Goal: Task Accomplishment & Management: Manage account settings

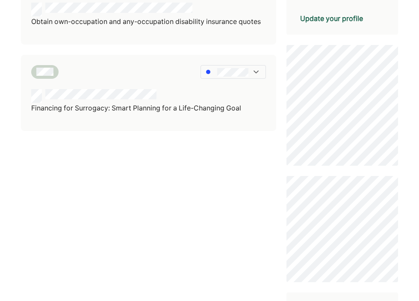
scroll to position [275, 0]
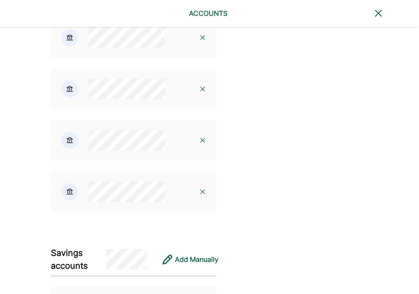
scroll to position [519, 1]
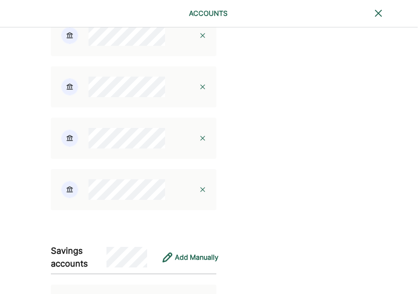
click at [199, 193] on img at bounding box center [202, 189] width 7 height 7
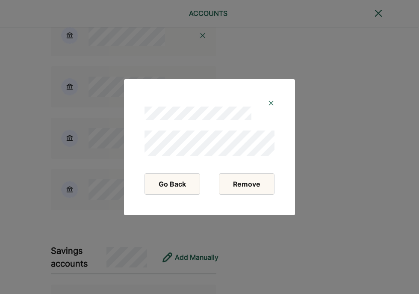
click at [245, 185] on button "Remove" at bounding box center [247, 183] width 56 height 21
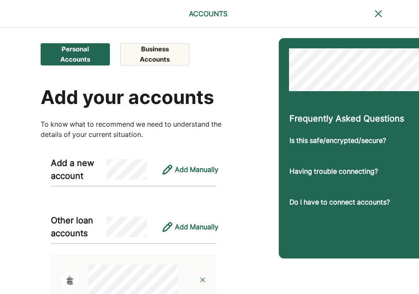
scroll to position [0, 1]
click at [160, 52] on button "Business Accounts" at bounding box center [154, 54] width 69 height 22
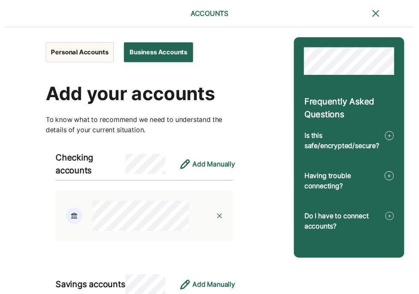
scroll to position [0, 0]
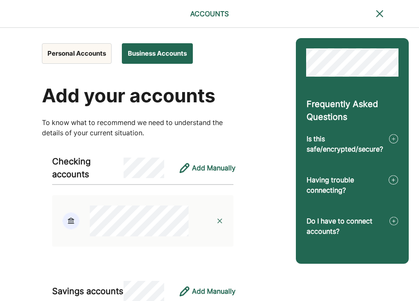
click at [88, 54] on button "Personal Accounts" at bounding box center [77, 53] width 70 height 21
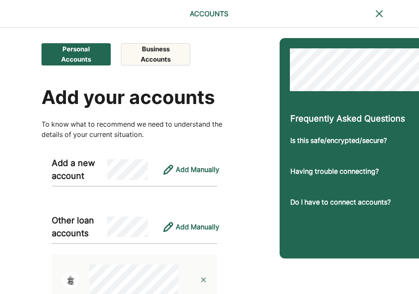
scroll to position [0, 0]
click at [149, 44] on button "Business Accounts" at bounding box center [155, 54] width 69 height 22
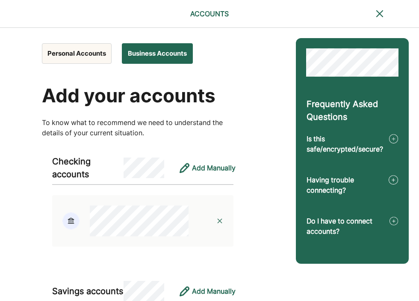
scroll to position [0, 0]
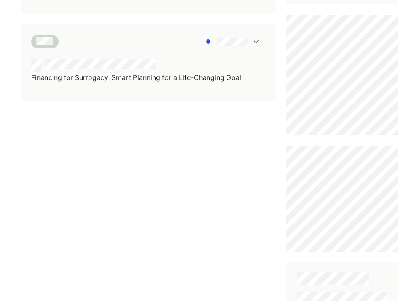
scroll to position [324, 0]
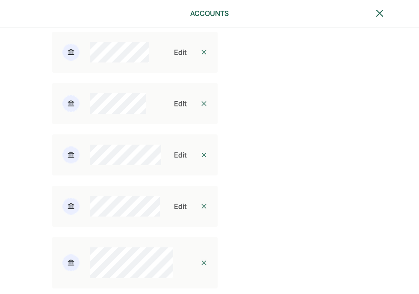
scroll to position [1217, 0]
click at [176, 7] on div "Edit" at bounding box center [180, 2] width 13 height 10
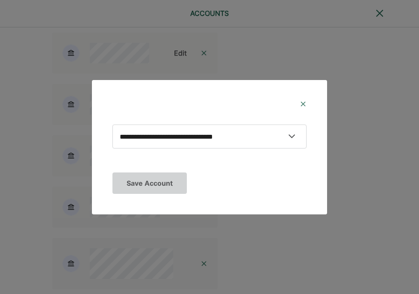
select select "**********"
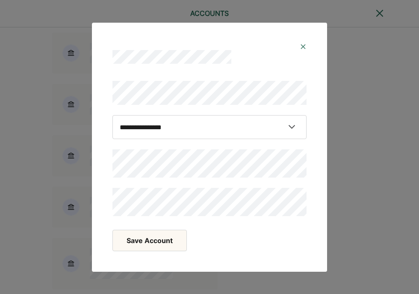
click at [137, 243] on button "Save Account" at bounding box center [149, 240] width 74 height 21
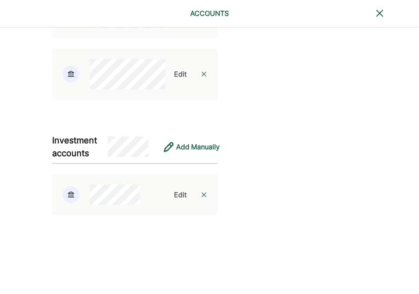
scroll to position [1964, 0]
